Goal: Communication & Community: Answer question/provide support

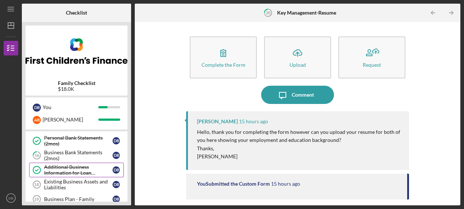
scroll to position [84, 0]
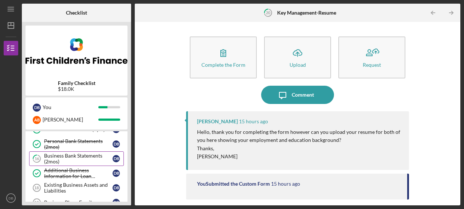
click at [80, 153] on div "Business Bank Statements (2mos)" at bounding box center [78, 159] width 68 height 12
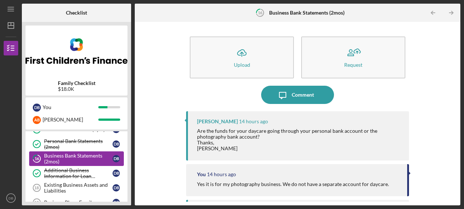
click at [80, 153] on div "Business Bank Statements (2mos)" at bounding box center [78, 159] width 68 height 12
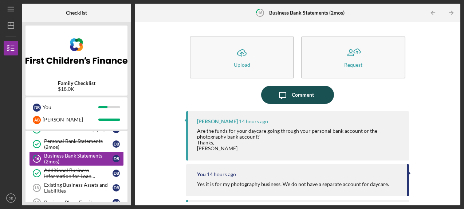
click at [308, 96] on div "Comment" at bounding box center [303, 95] width 22 height 18
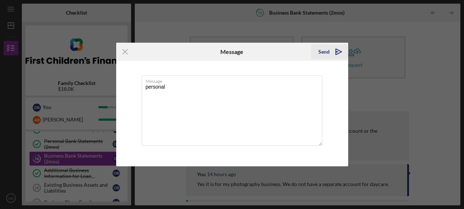
type textarea "personal"
click at [331, 50] on icon "Icon/icon-invite-send" at bounding box center [339, 52] width 18 height 18
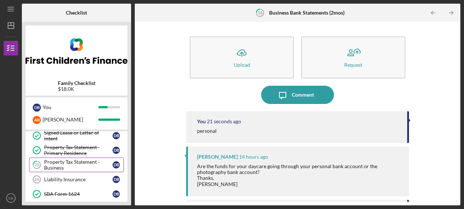
scroll to position [180, 0]
click at [78, 163] on div "Property Tax Statement - Business" at bounding box center [78, 164] width 68 height 12
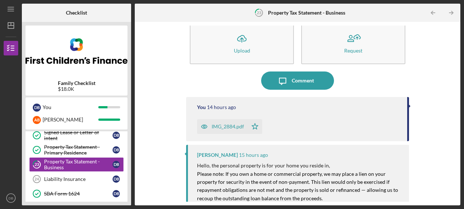
scroll to position [6, 0]
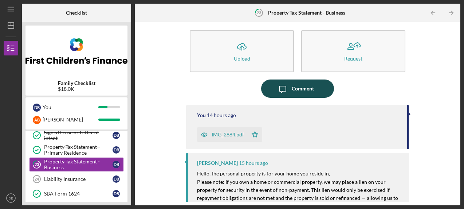
click at [306, 89] on div "Comment" at bounding box center [303, 88] width 22 height 18
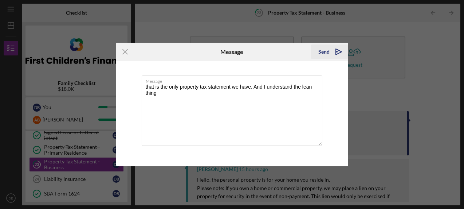
type textarea "that is the only property tax statement we have. And I understand the lean thing"
click at [334, 51] on icon "Icon/icon-invite-send" at bounding box center [339, 52] width 18 height 18
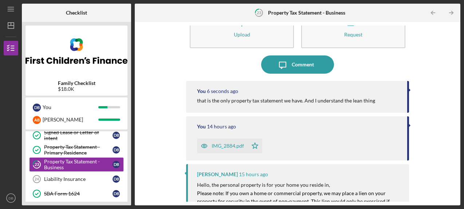
scroll to position [31, 0]
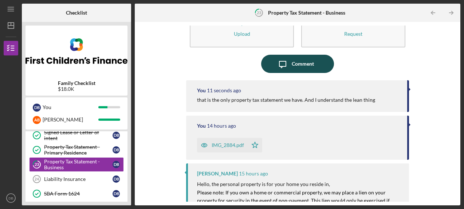
click at [304, 66] on div "Comment" at bounding box center [303, 64] width 22 height 18
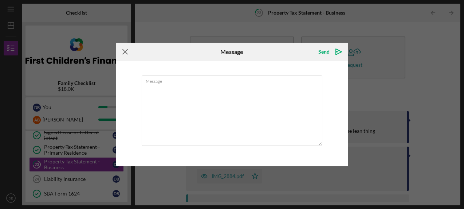
click at [121, 48] on icon "Icon/Menu Close" at bounding box center [125, 52] width 18 height 18
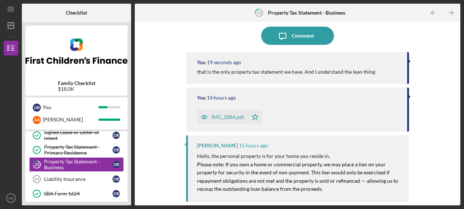
scroll to position [59, 0]
click at [358, 72] on div "that is the only property tax statement we have. And I understand the lean thing" at bounding box center [286, 71] width 178 height 6
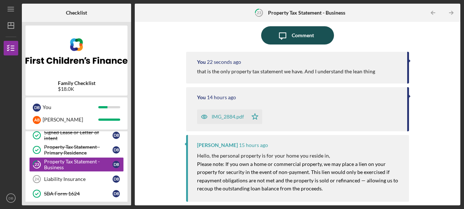
click at [317, 35] on button "Icon/Message Comment" at bounding box center [297, 35] width 73 height 18
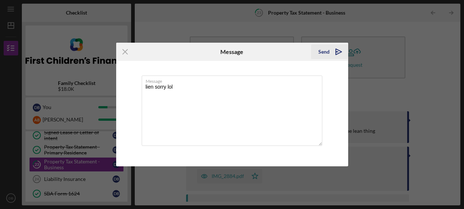
type textarea "lien sorry lol"
click at [337, 54] on icon "Icon/icon-invite-send" at bounding box center [339, 52] width 18 height 18
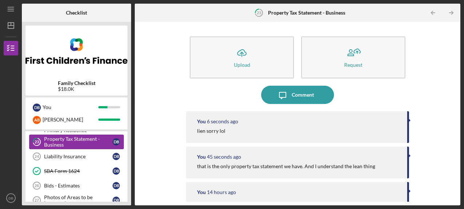
scroll to position [205, 0]
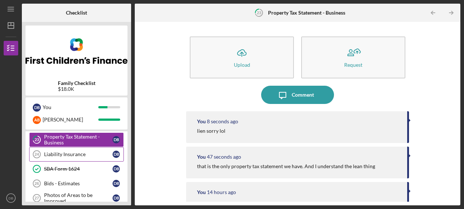
click at [71, 154] on div "Liability Insurance" at bounding box center [78, 154] width 68 height 6
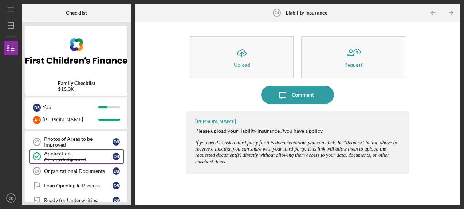
scroll to position [263, 0]
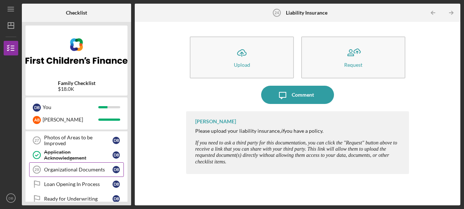
click at [68, 168] on div "Organizational Documents" at bounding box center [78, 170] width 68 height 6
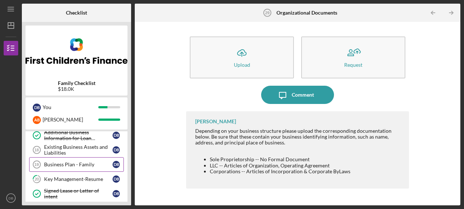
scroll to position [124, 0]
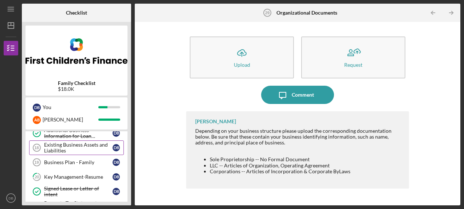
click at [68, 144] on div "Existing Business Assets and Liabilities" at bounding box center [78, 148] width 68 height 12
